Goal: Check status: Check status

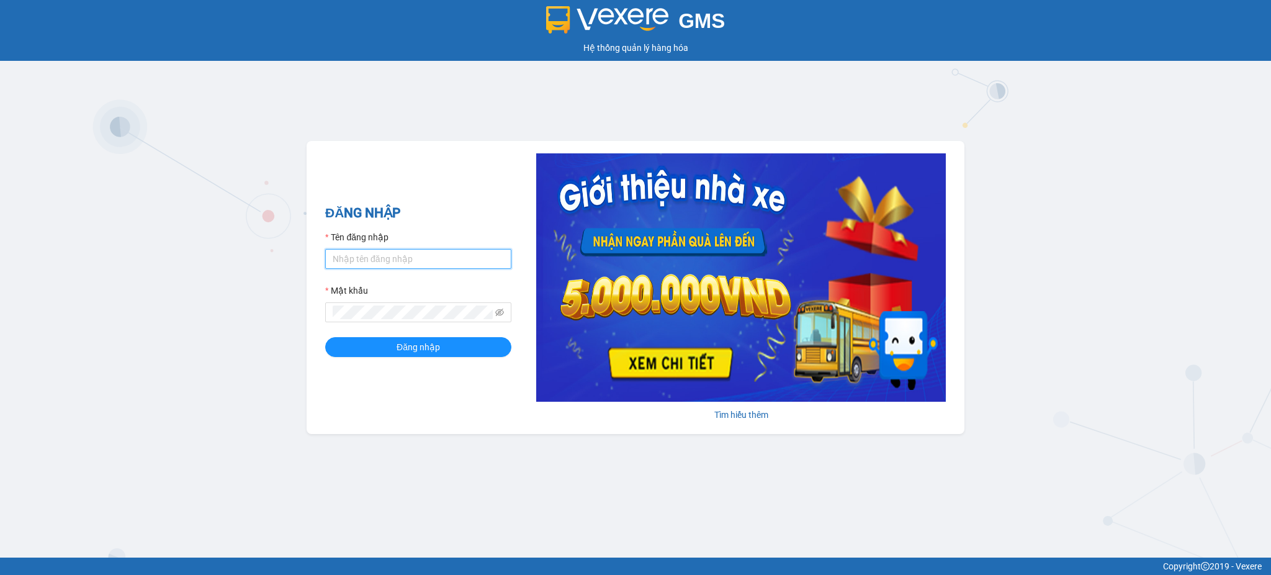
click at [422, 258] on input "Tên đăng nhập" at bounding box center [418, 259] width 186 height 20
type input "tandung.minhquoc"
click at [325, 337] on button "Đăng nhập" at bounding box center [418, 347] width 186 height 20
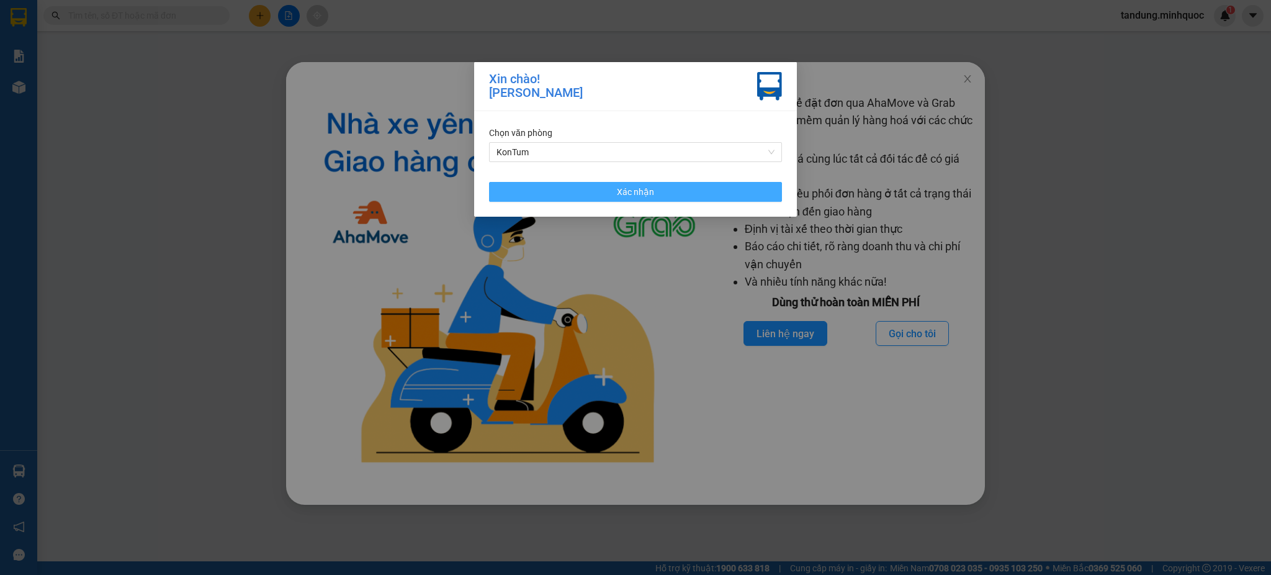
click at [731, 187] on button "Xác nhận" at bounding box center [635, 192] width 293 height 20
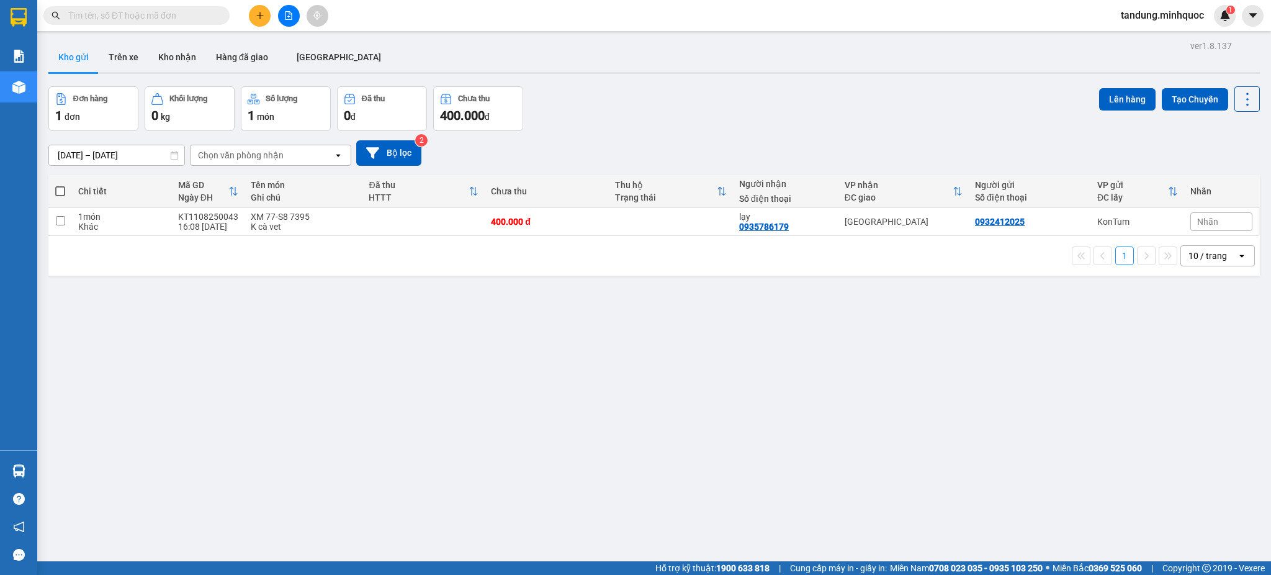
click at [425, 156] on div "[DATE] – [DATE] Press the down arrow key to interact with the calendar and sele…" at bounding box center [654, 152] width 1212 height 25
click at [410, 155] on button "Bộ lọc" at bounding box center [388, 152] width 65 height 25
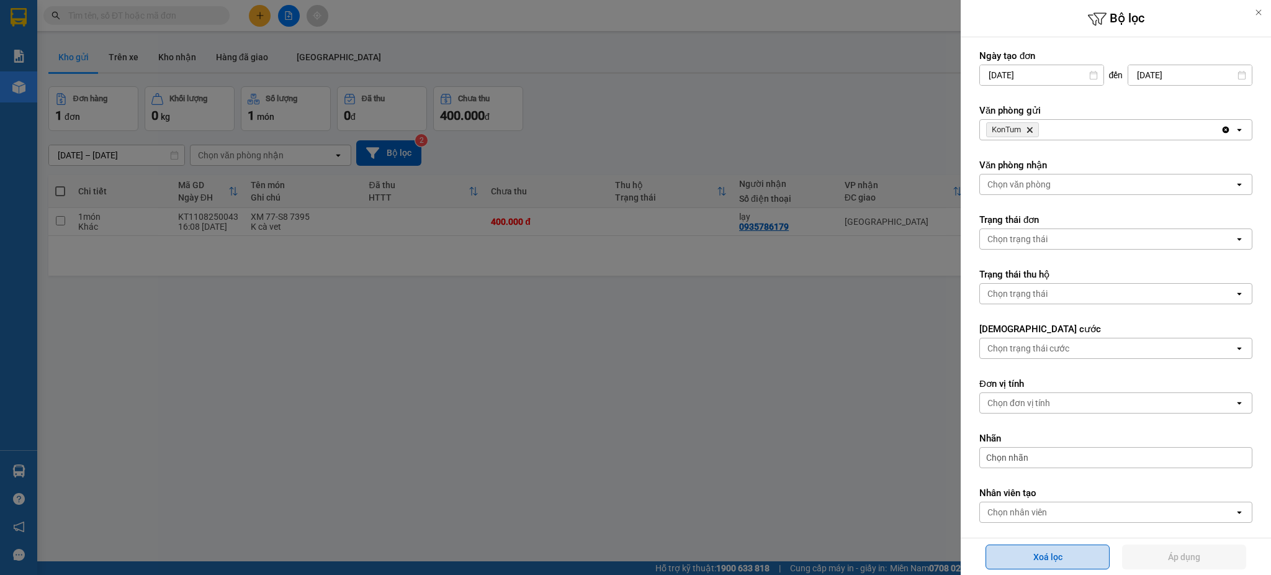
click at [1076, 561] on button "Xoá lọc" at bounding box center [1048, 556] width 124 height 25
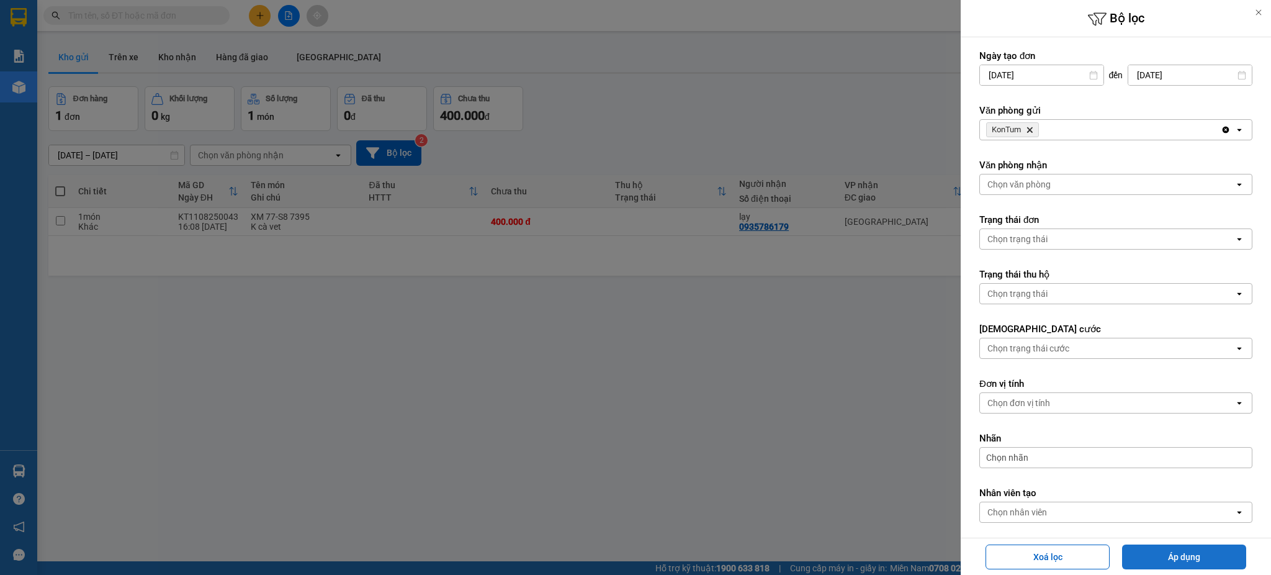
click at [1181, 562] on button "Áp dụng" at bounding box center [1184, 556] width 124 height 25
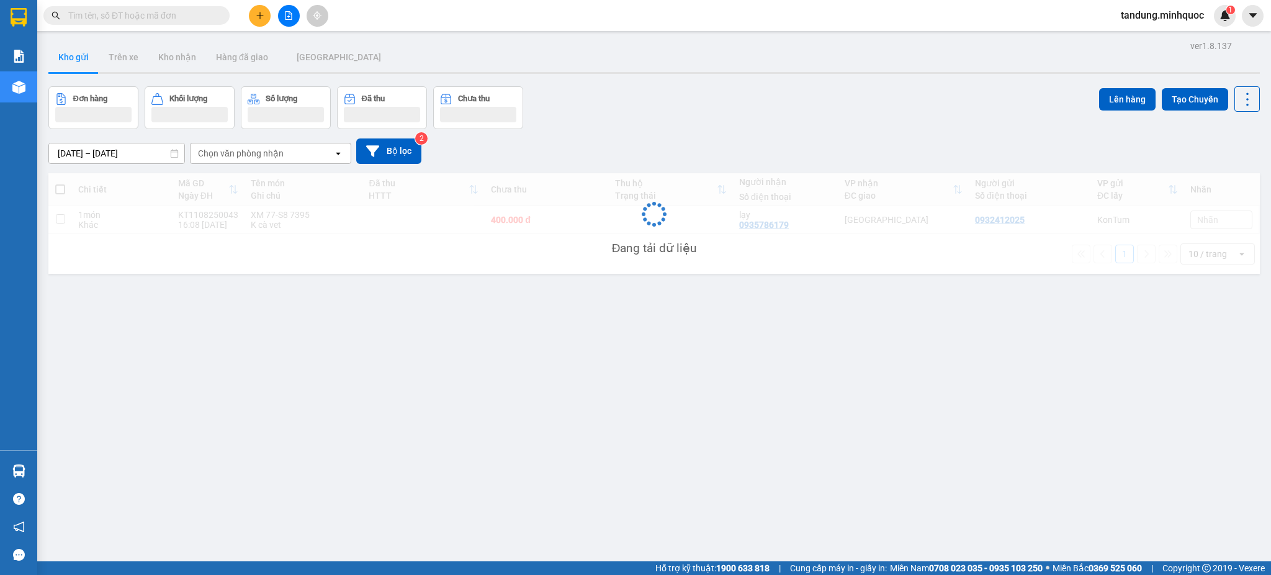
click at [274, 9] on div at bounding box center [288, 16] width 93 height 22
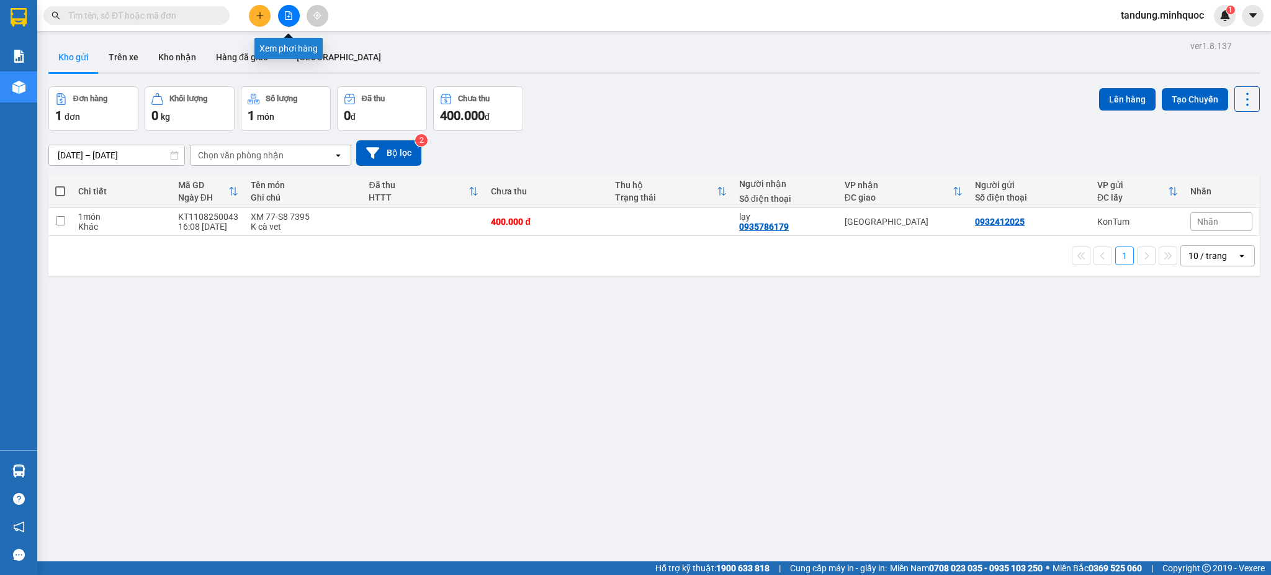
click at [288, 8] on button at bounding box center [289, 16] width 22 height 22
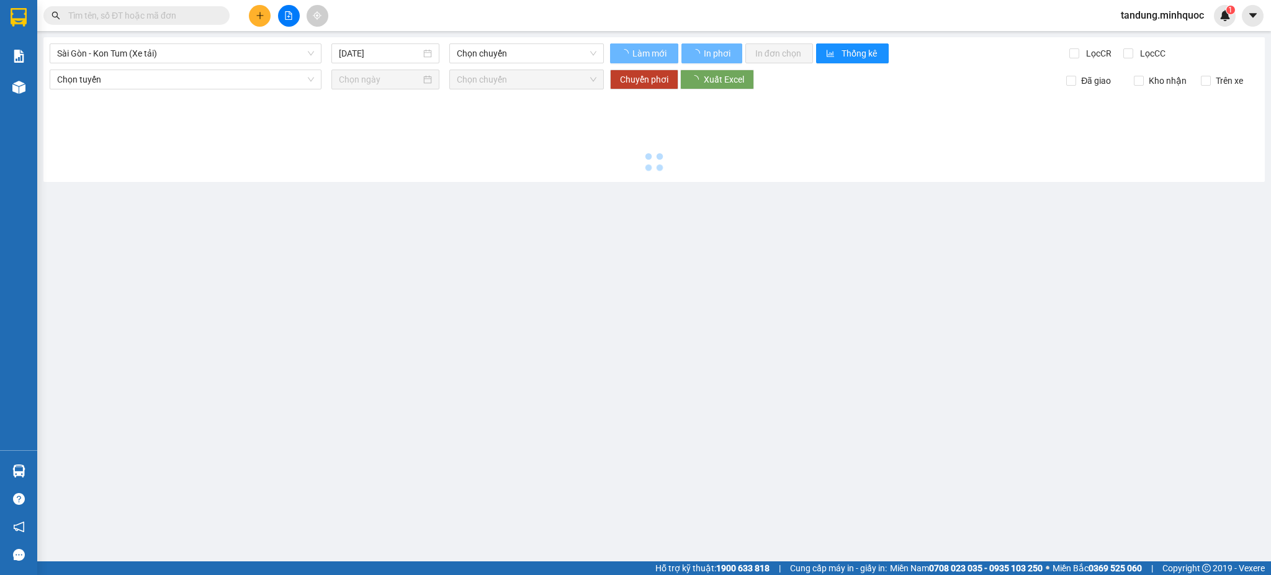
type input "12/08/2025"
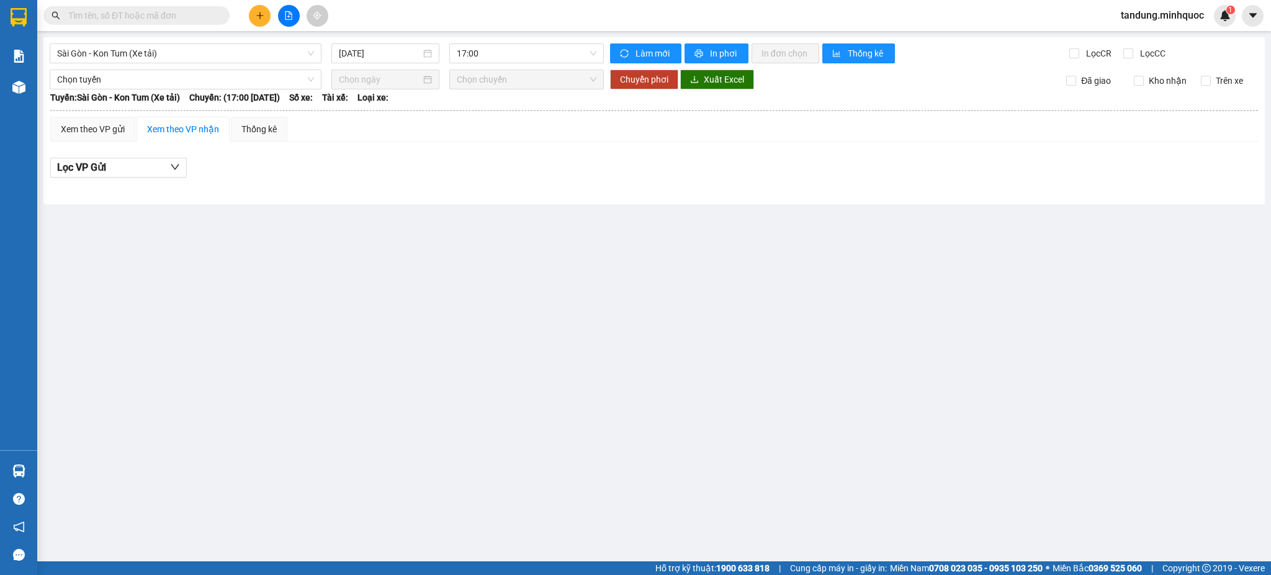
drag, startPoint x: 1186, startPoint y: 146, endPoint x: 986, endPoint y: 125, distance: 200.9
click at [1186, 146] on div "Xem theo VP gửi Xem theo VP nhận Thống kê Lọc VP Gửi" at bounding box center [654, 154] width 1208 height 74
drag, startPoint x: 259, startPoint y: 57, endPoint x: 171, endPoint y: 142, distance: 121.6
click at [259, 56] on span "Sài Gòn - Kon Tum (Xe tải)" at bounding box center [185, 53] width 257 height 19
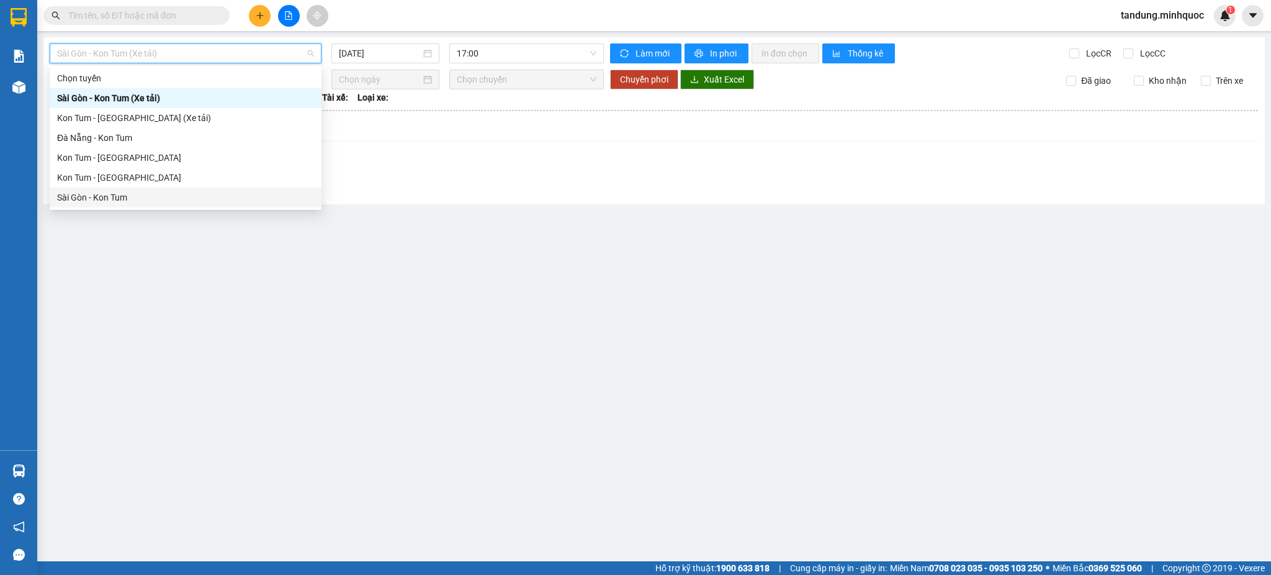
click at [104, 194] on div "Sài Gòn - Kon Tum" at bounding box center [185, 198] width 257 height 14
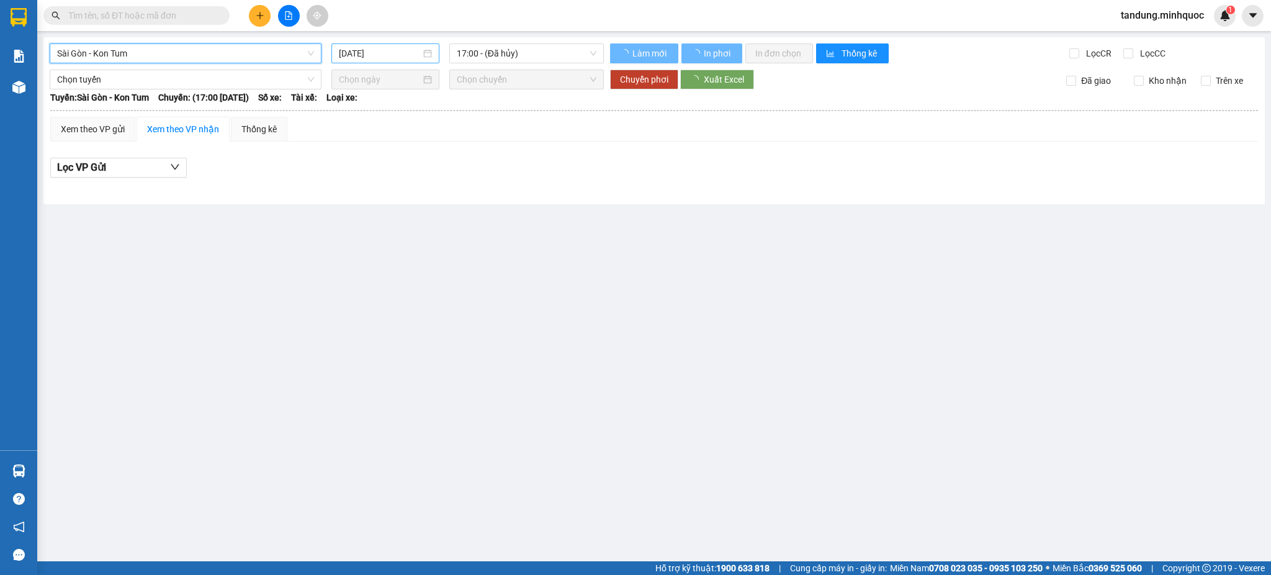
click at [375, 57] on input "12/08/2025" at bounding box center [379, 54] width 81 height 14
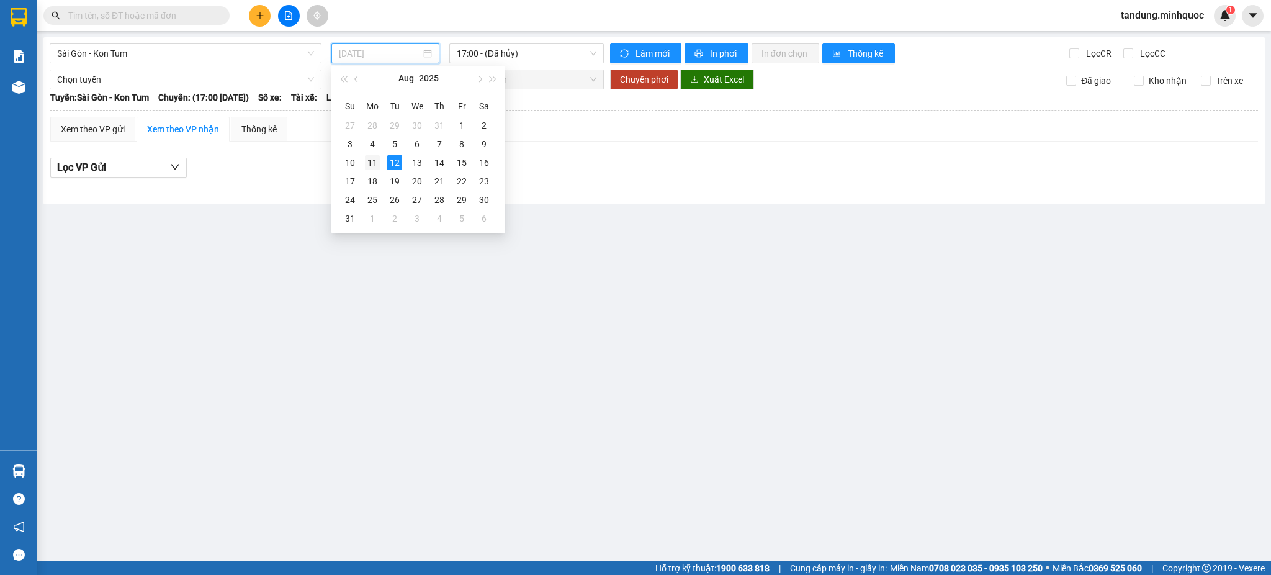
click at [382, 157] on td "11" at bounding box center [372, 162] width 22 height 19
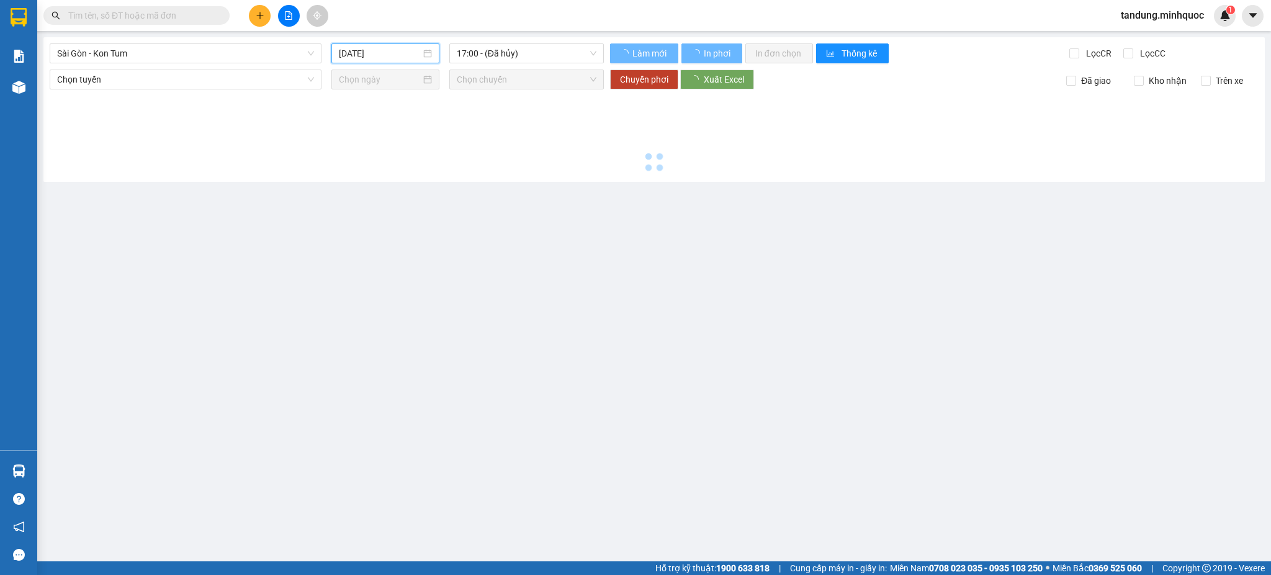
type input "11/08/2025"
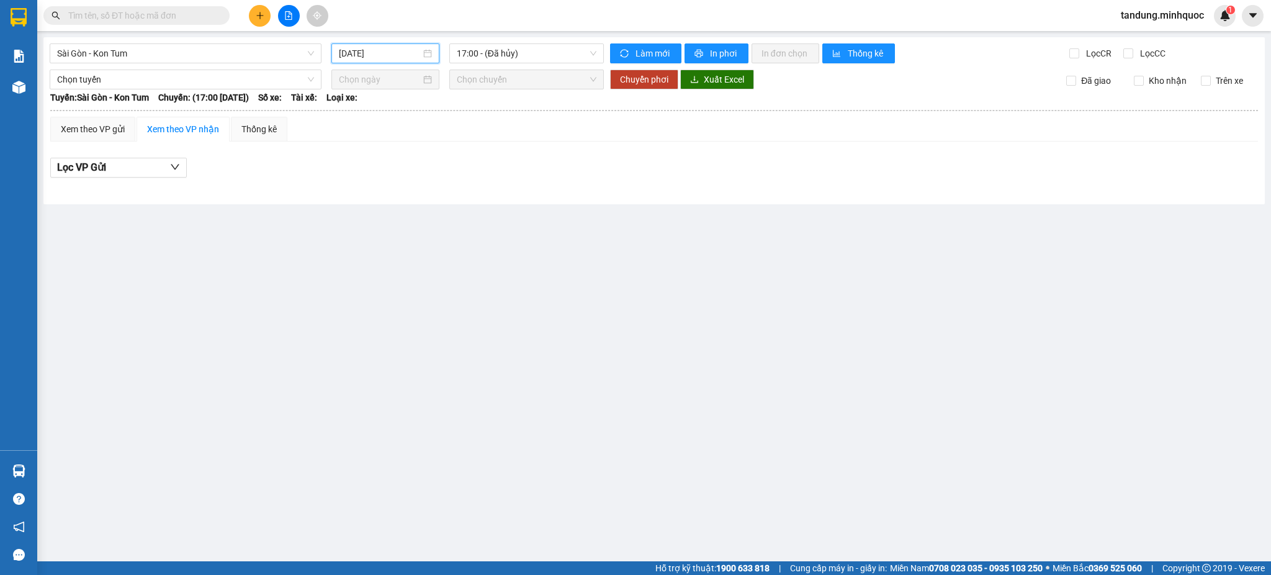
click at [1181, 232] on main "Sài Gòn - Kon Tum 11/08/2025 17:00 - (Đã hủy) Làm mới In phơi In đơn chọn Thống…" at bounding box center [635, 280] width 1271 height 561
click at [537, 57] on span "17:00 - (Đã hủy)" at bounding box center [527, 53] width 140 height 19
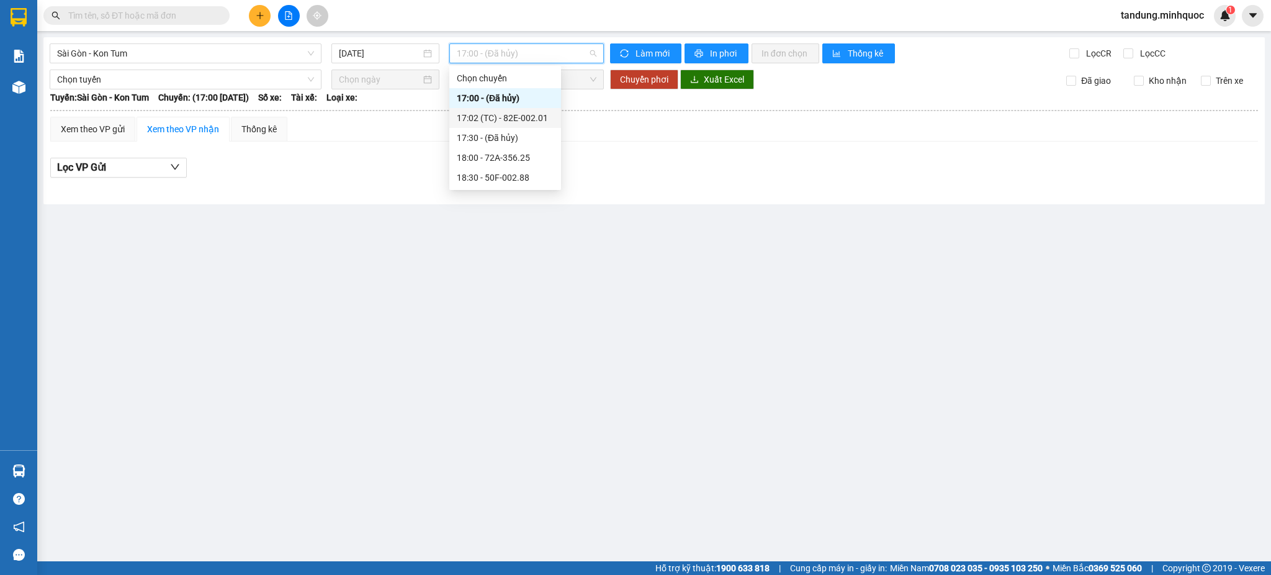
click at [547, 115] on div "17:02 (TC) - 82E-002.01" at bounding box center [505, 118] width 97 height 14
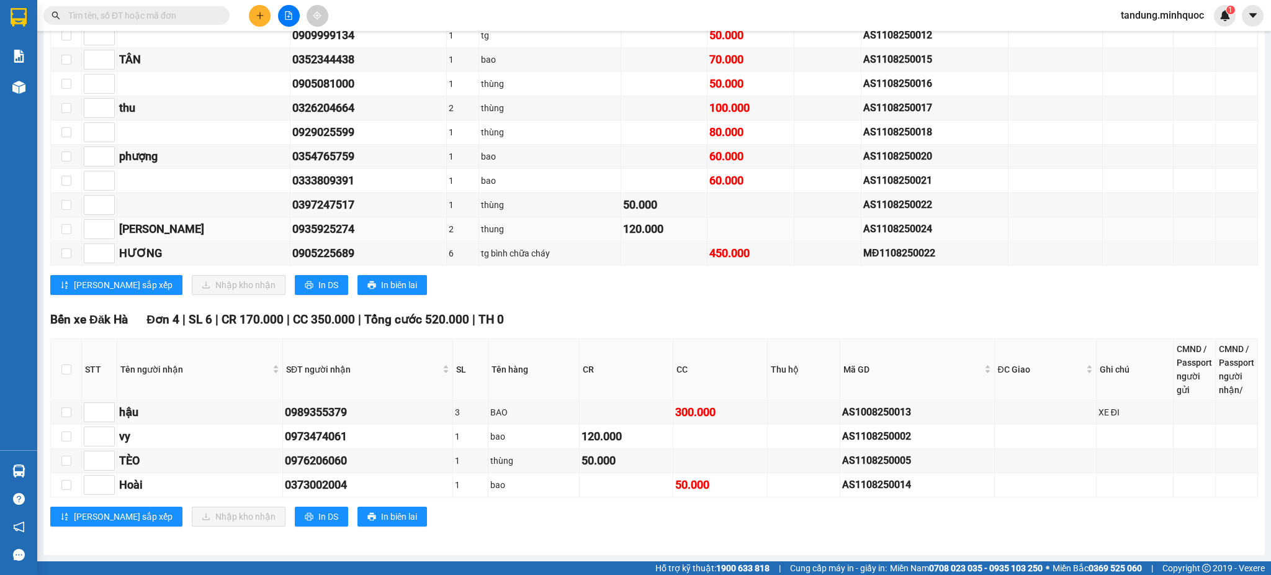
scroll to position [12, 0]
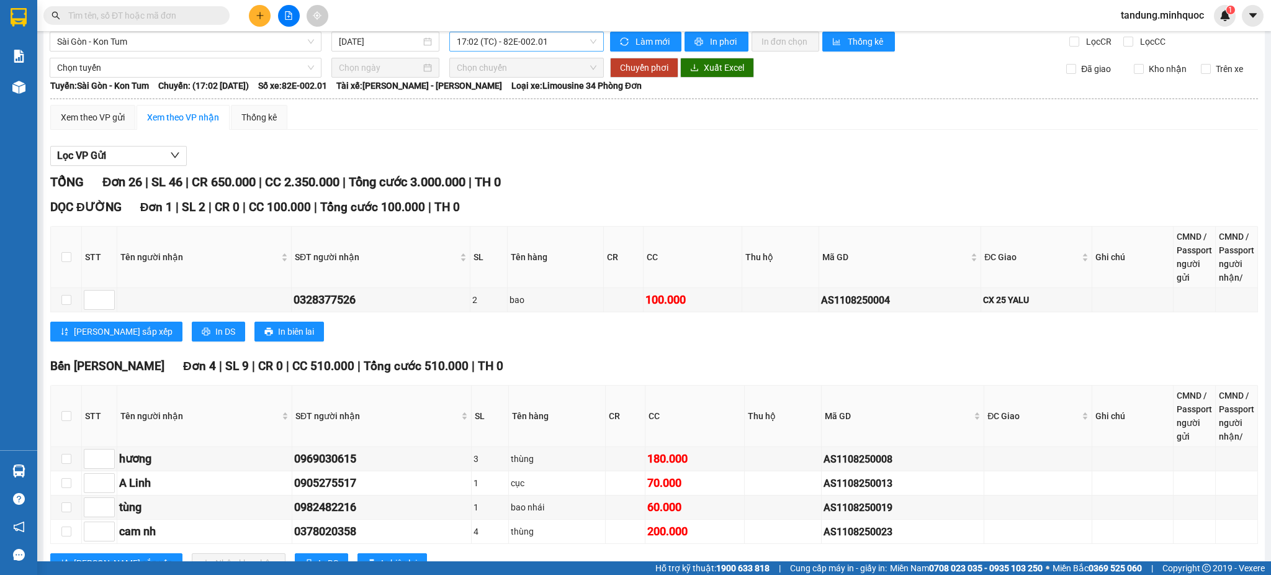
click at [554, 45] on span "17:02 (TC) - 82E-002.01" at bounding box center [527, 41] width 140 height 19
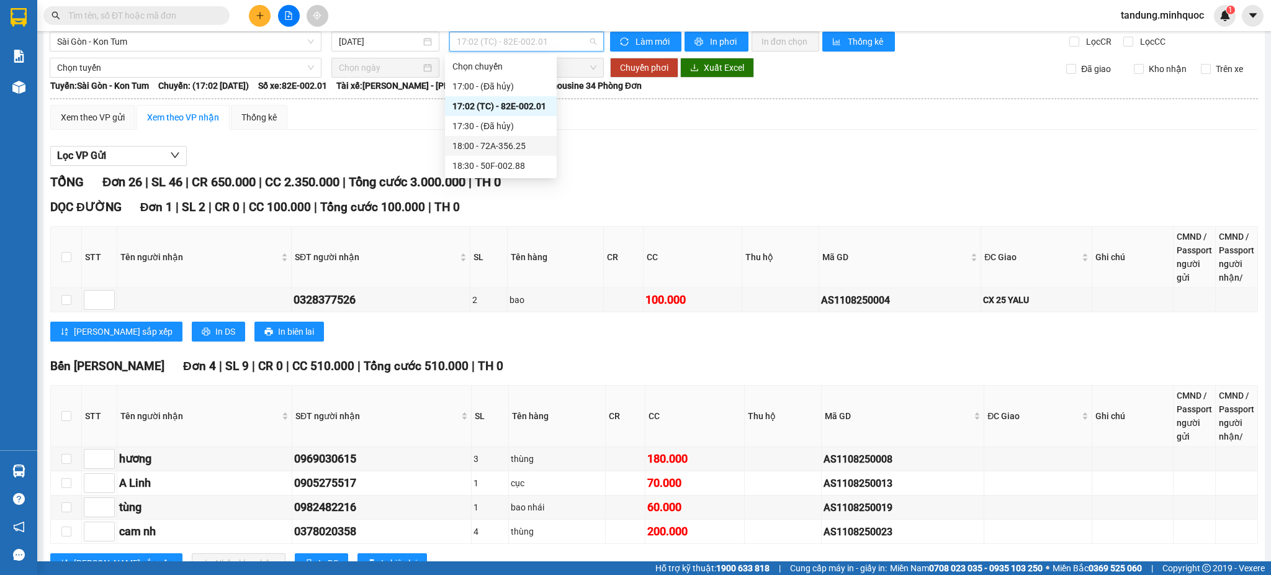
click at [529, 140] on div "18:00 - 72A-356.25" at bounding box center [501, 146] width 97 height 14
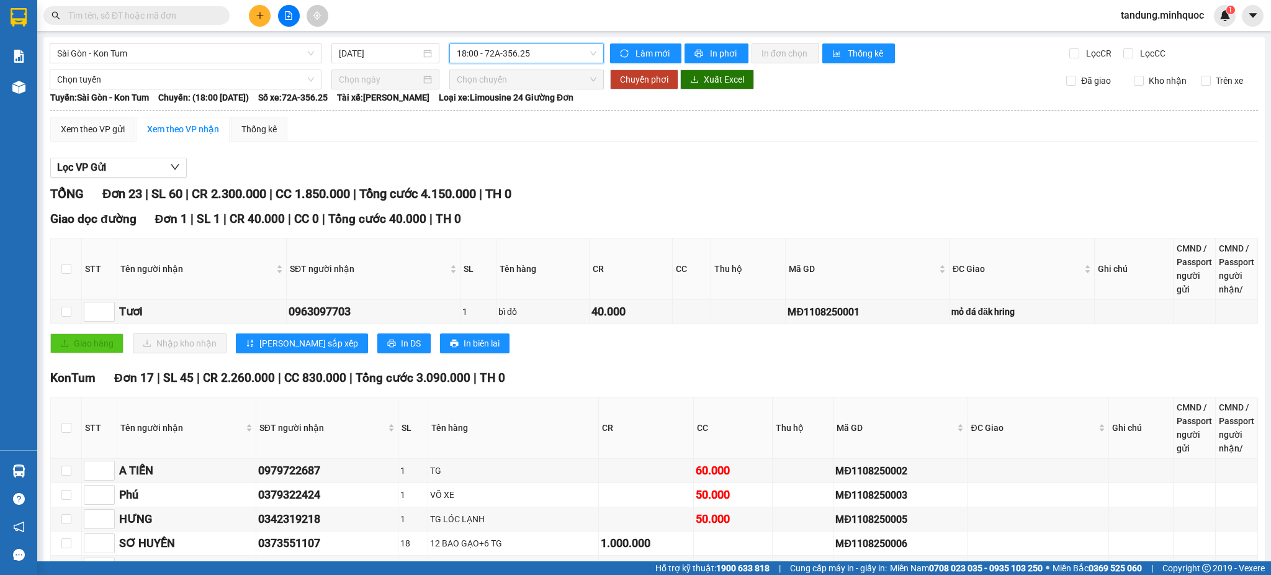
click at [521, 55] on span "18:00 - 72A-356.25" at bounding box center [527, 53] width 140 height 19
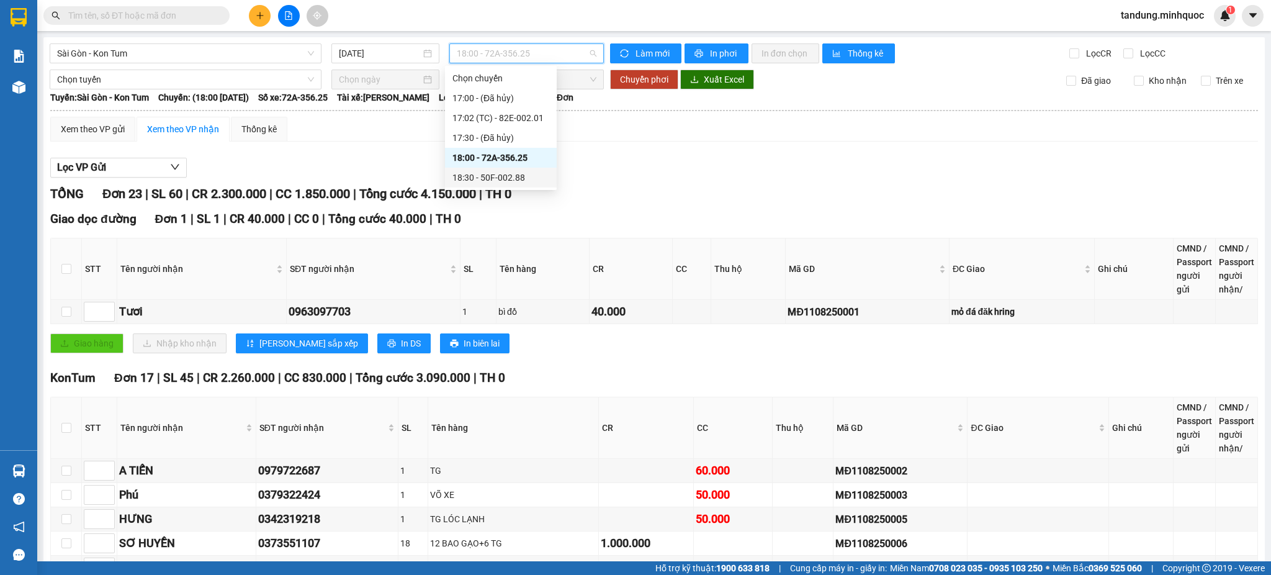
click at [499, 182] on div "18:30 - 50F-002.88" at bounding box center [501, 178] width 97 height 14
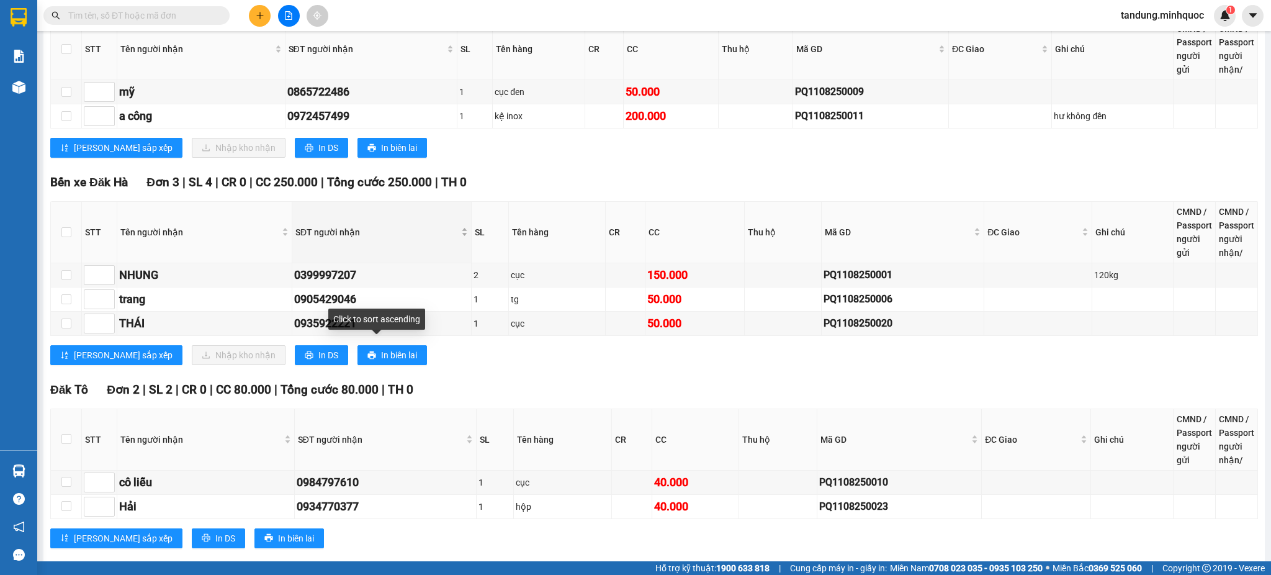
scroll to position [2069, 0]
